Goal: Find specific page/section: Find specific page/section

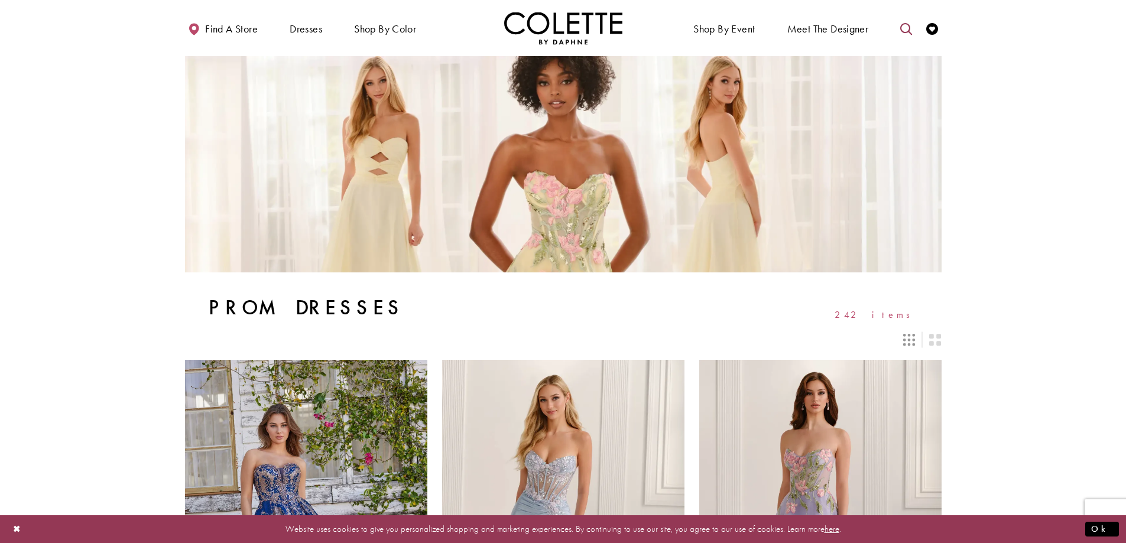
click at [906, 35] on link "Toggle search" at bounding box center [907, 28] width 18 height 33
click at [898, 30] on button "Submit Search" at bounding box center [906, 29] width 23 height 18
click at [870, 31] on input "Search" at bounding box center [846, 29] width 143 height 18
type input "*"
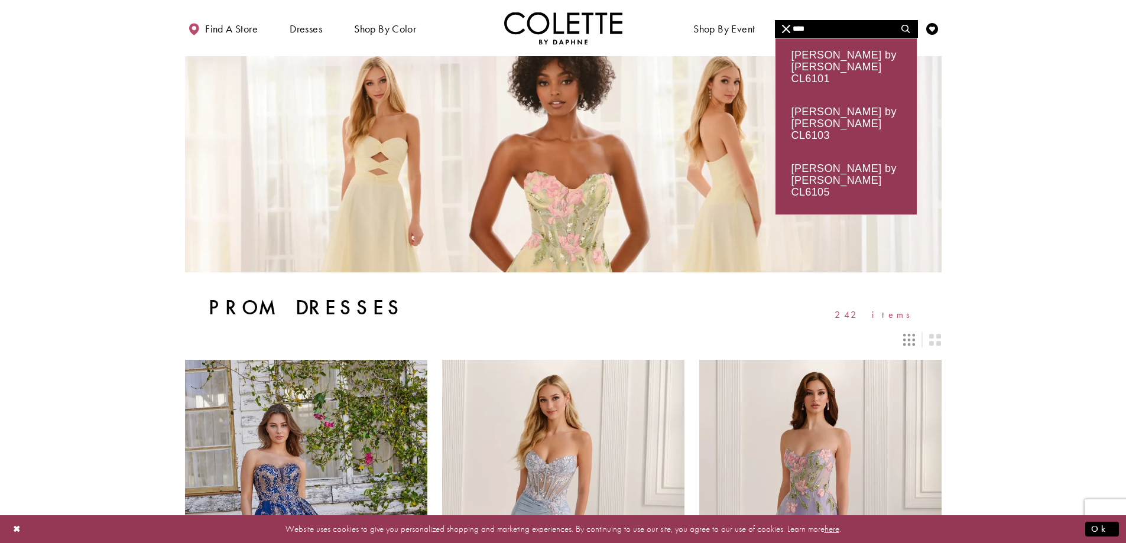
type input "****"
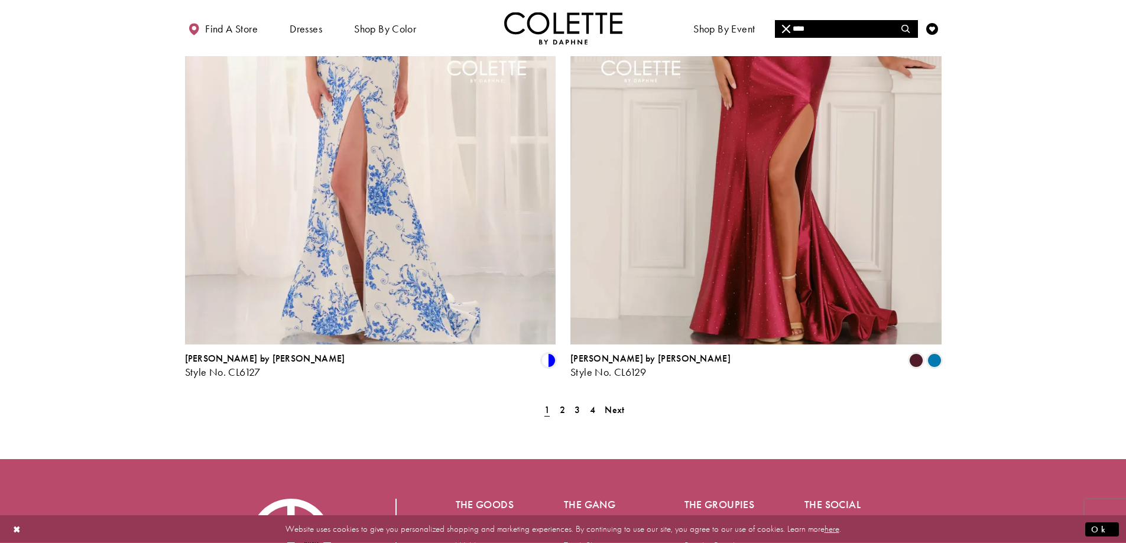
scroll to position [2180, 0]
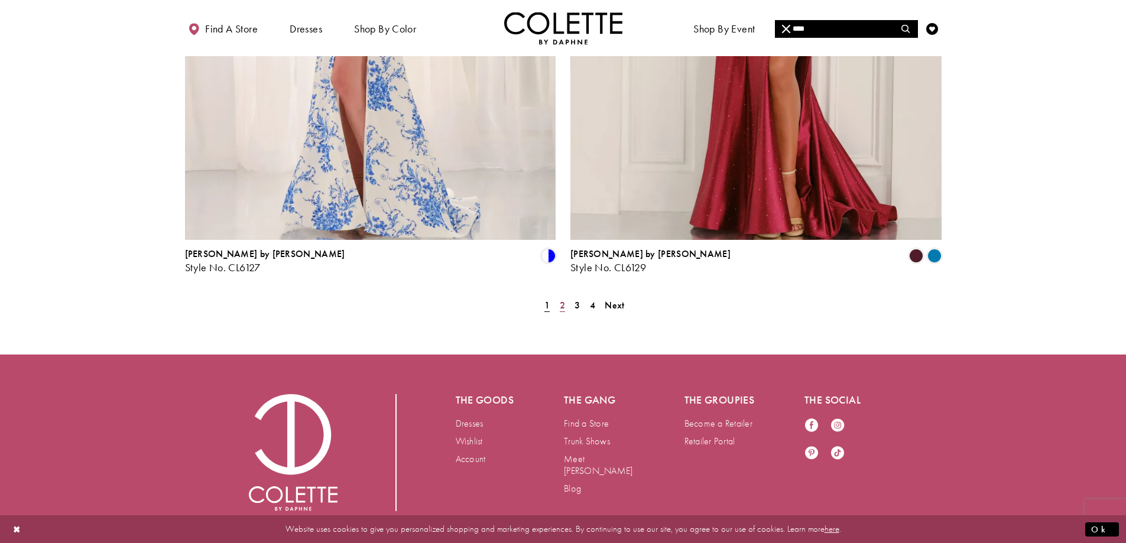
click at [565, 297] on link "2" at bounding box center [562, 305] width 12 height 17
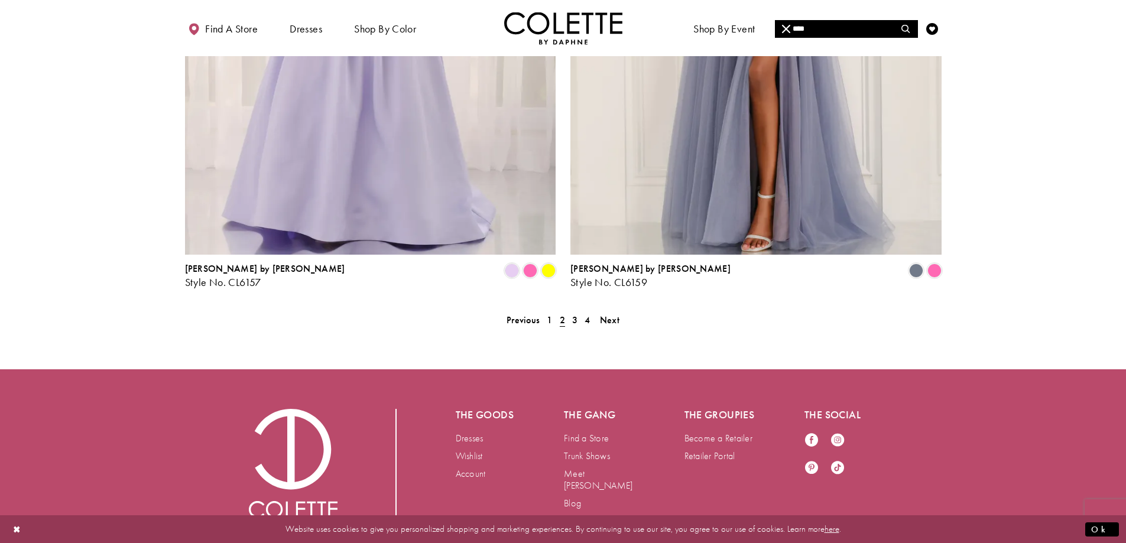
scroll to position [2180, 0]
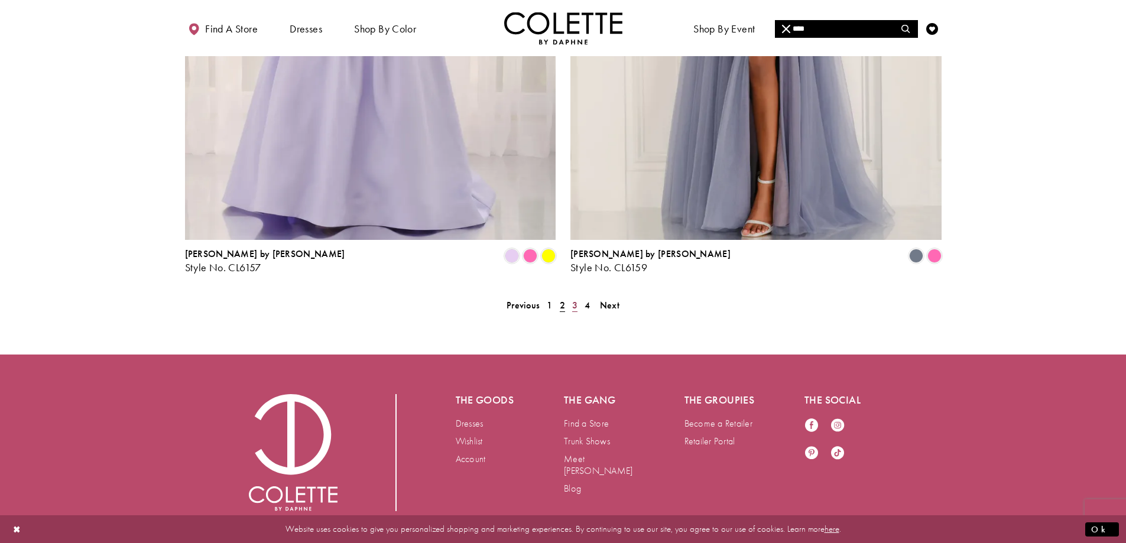
click at [578, 297] on link "3" at bounding box center [575, 305] width 12 height 17
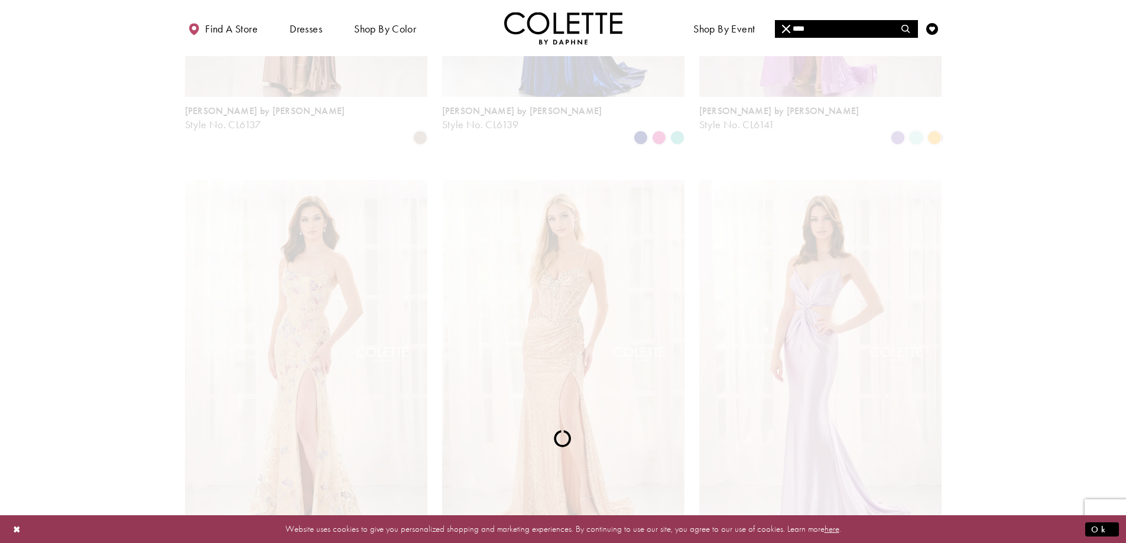
scroll to position [1123, 0]
